Goal: Check status: Check status

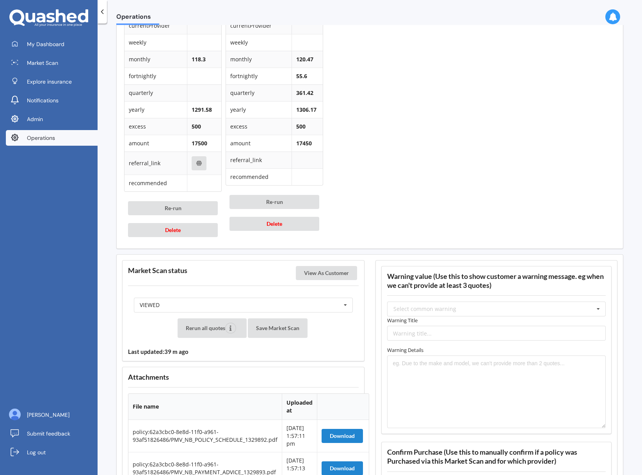
scroll to position [862, 0]
